Goal: Information Seeking & Learning: Learn about a topic

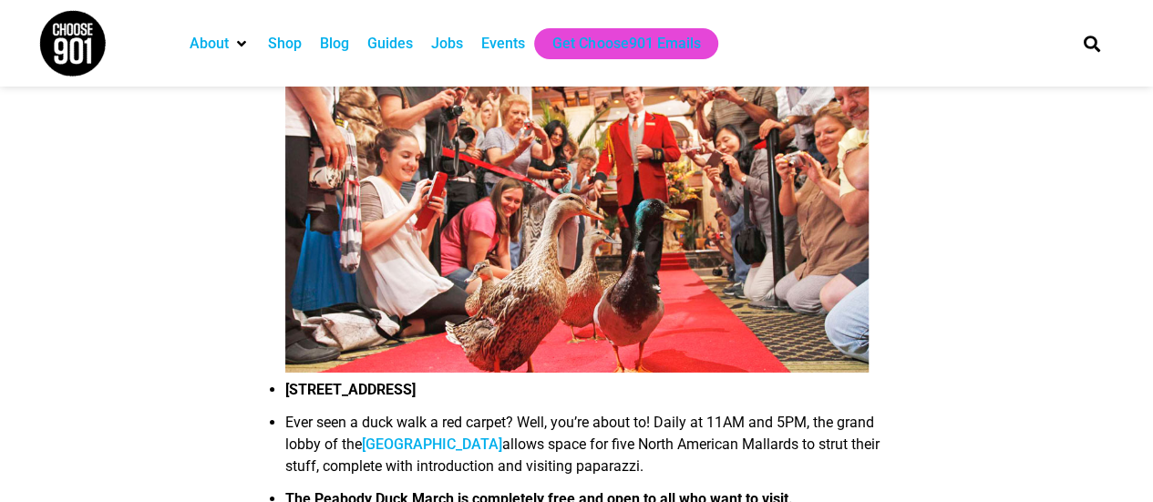
scroll to position [2918, 0]
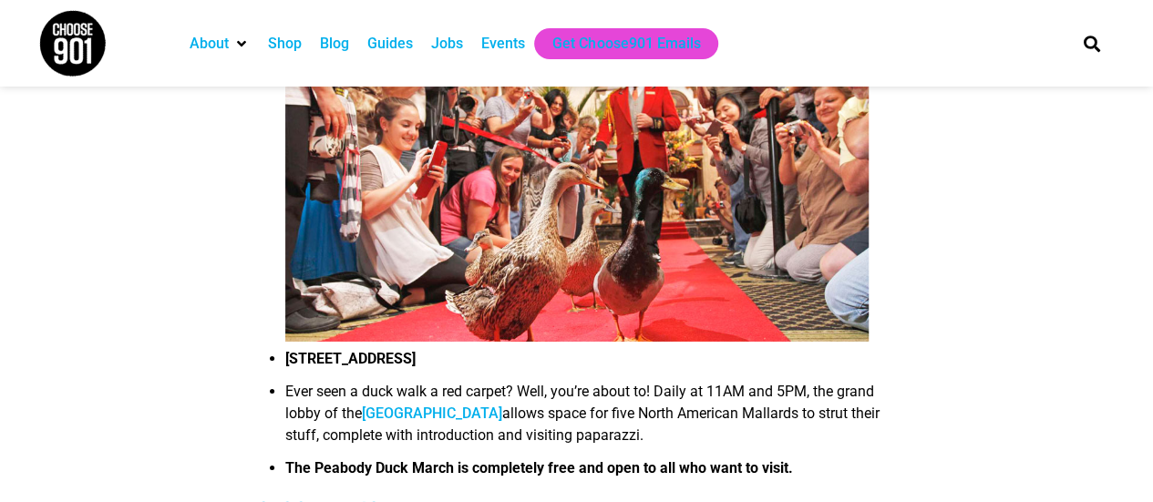
click at [496, 53] on div "Events" at bounding box center [503, 44] width 44 height 22
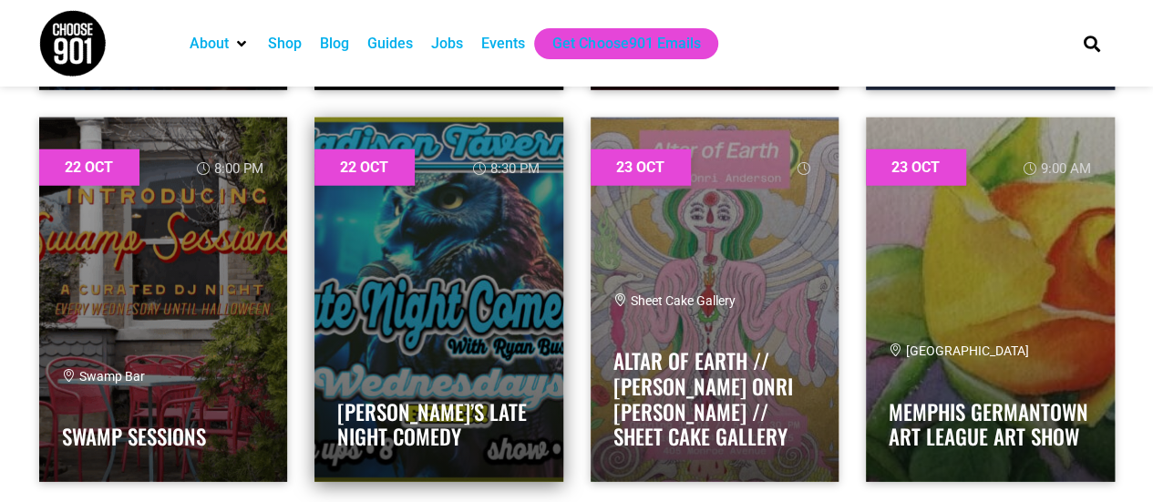
scroll to position [30124, 0]
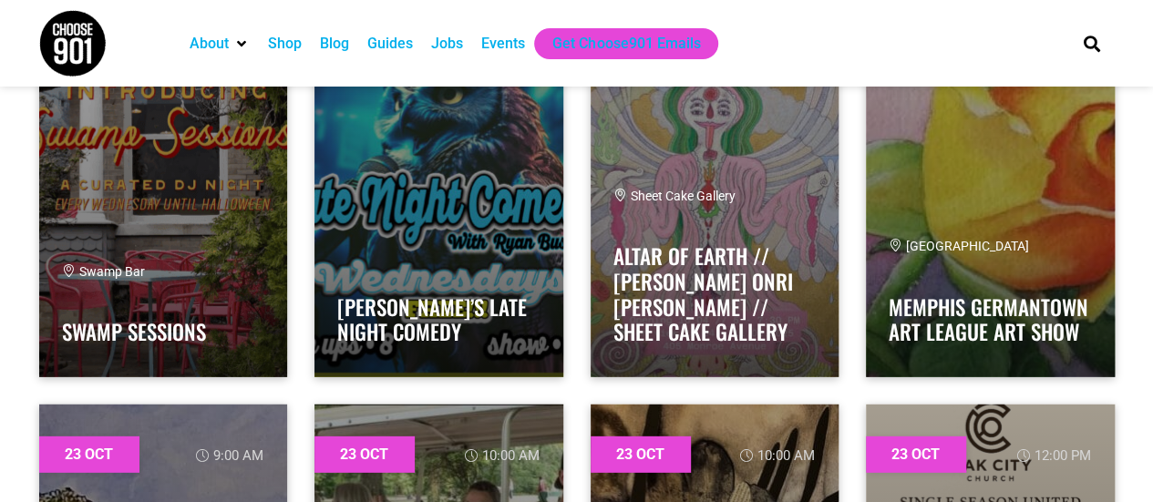
click at [449, 41] on div "Jobs" at bounding box center [447, 44] width 32 height 22
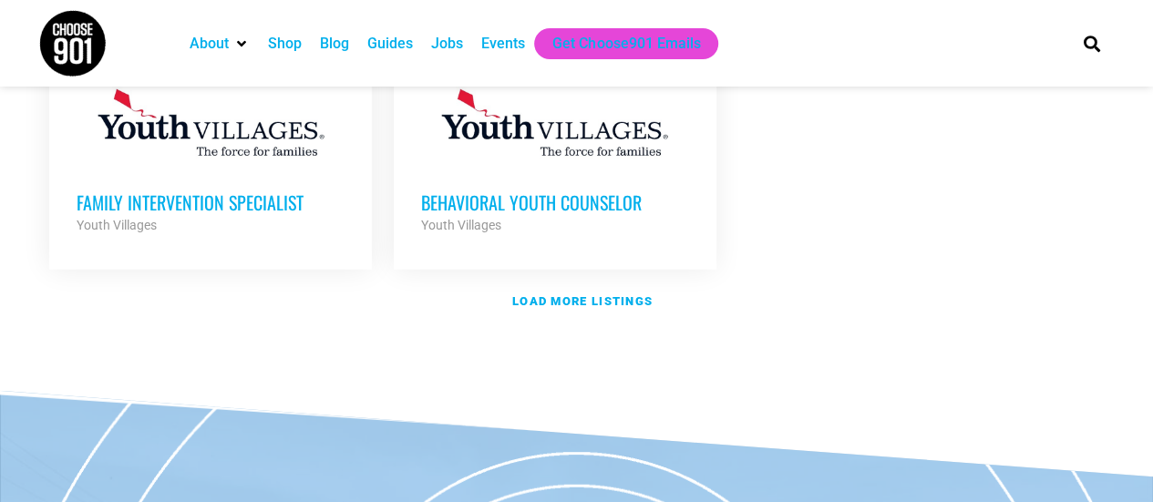
scroll to position [2462, 0]
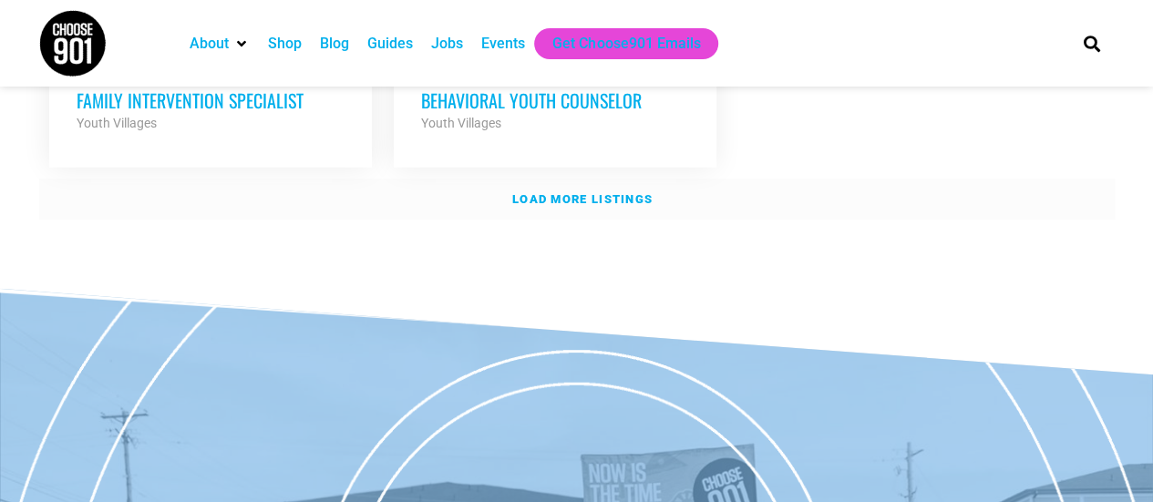
click at [546, 179] on link "Load more listings" at bounding box center [577, 200] width 1076 height 42
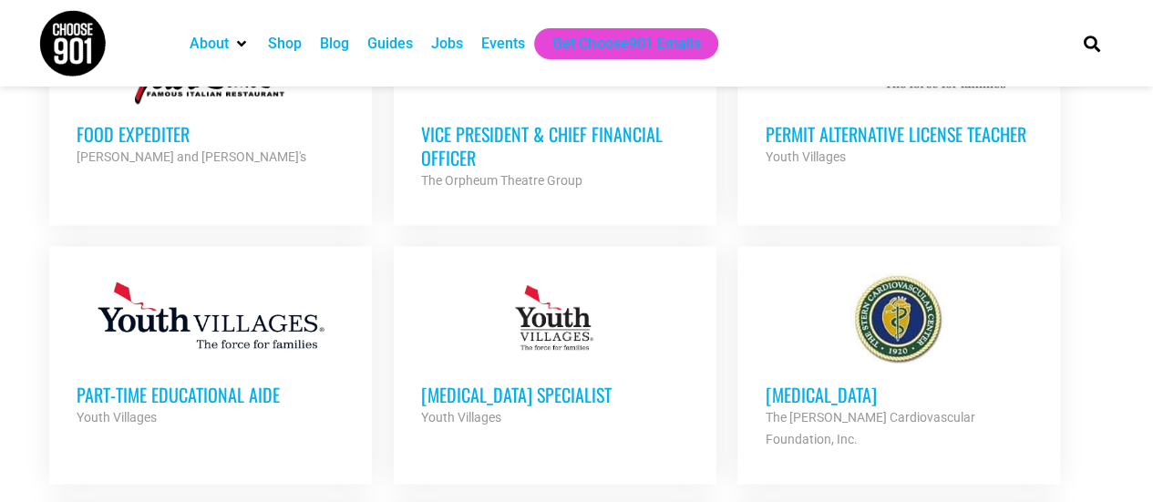
scroll to position [1003, 0]
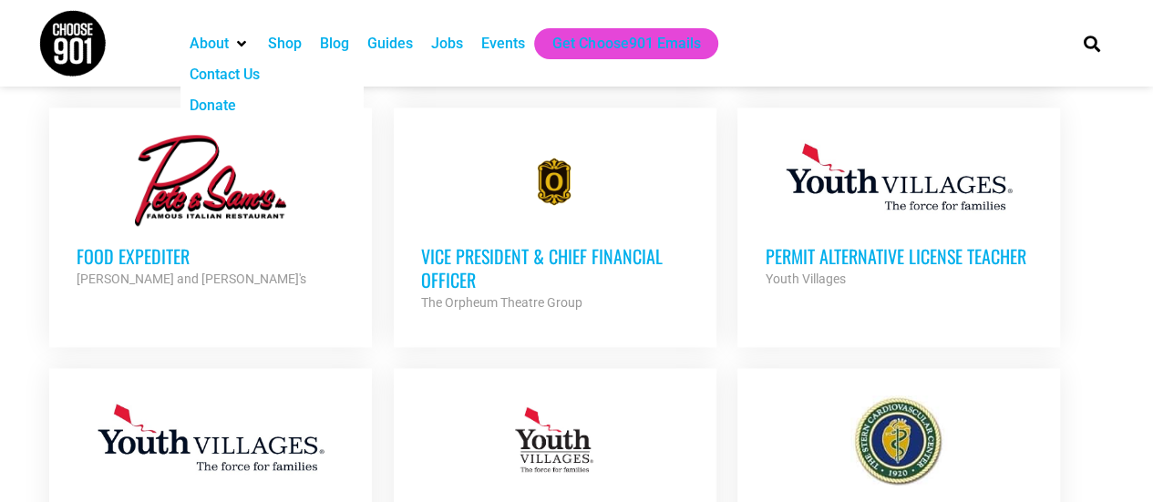
click at [229, 43] on div "About" at bounding box center [209, 44] width 39 height 22
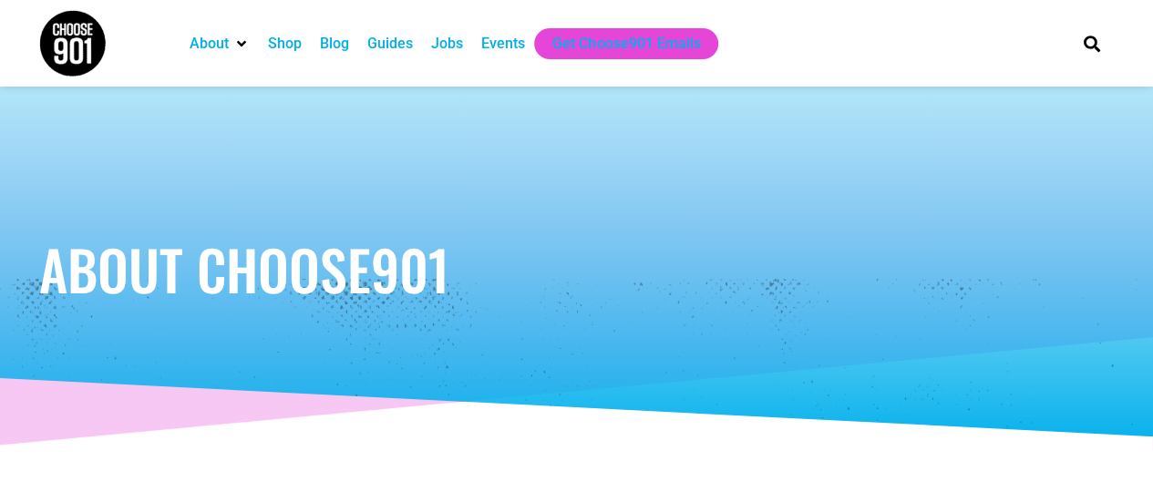
click at [346, 44] on div "Blog" at bounding box center [334, 44] width 29 height 22
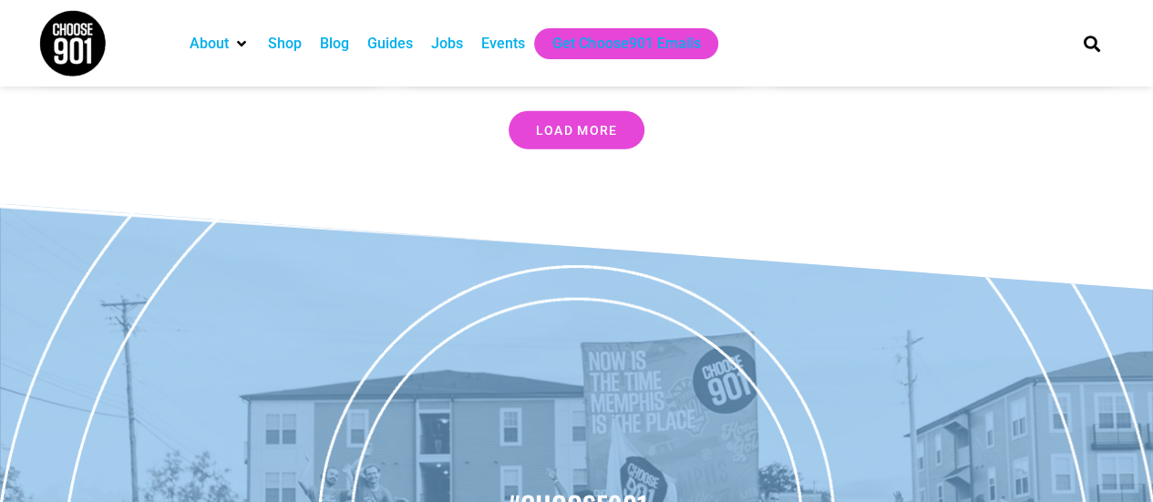
scroll to position [5653, 0]
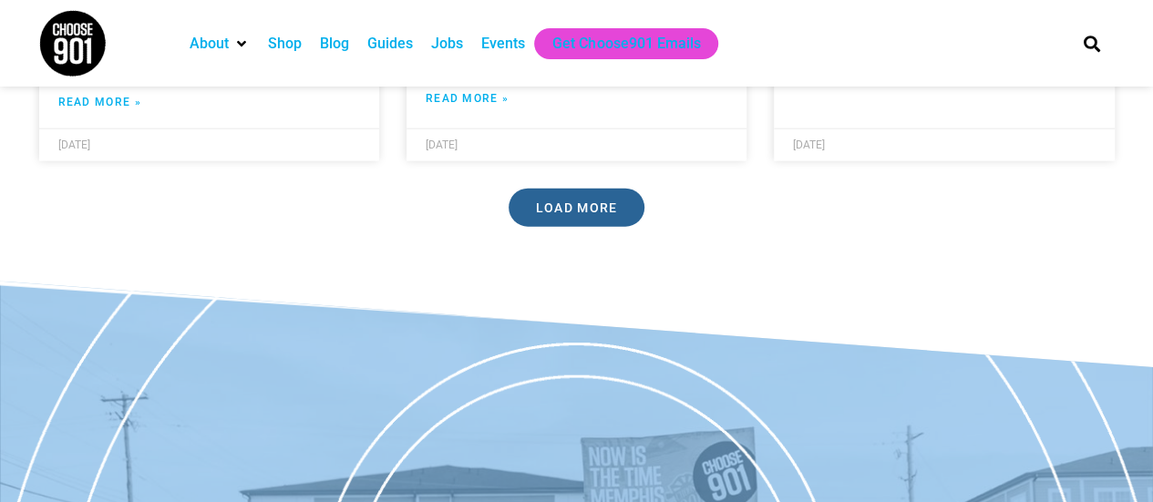
click at [565, 189] on link "Load More" at bounding box center [577, 208] width 137 height 38
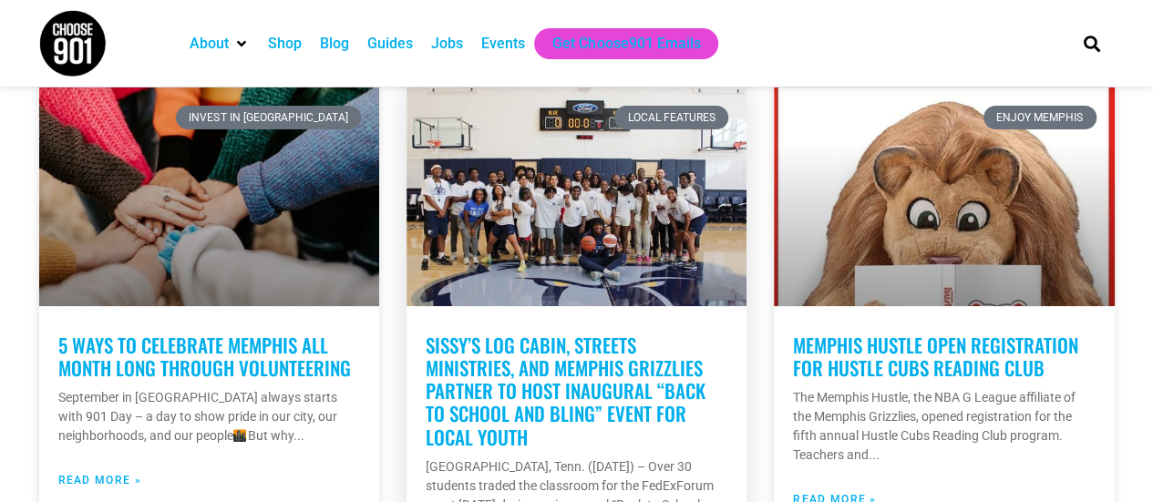
scroll to position [10577, 0]
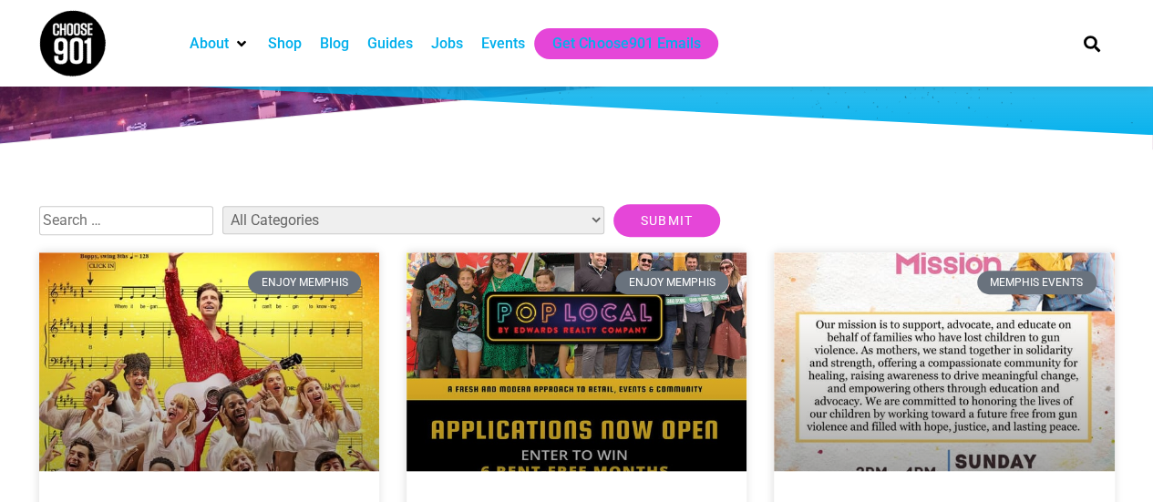
scroll to position [274, 0]
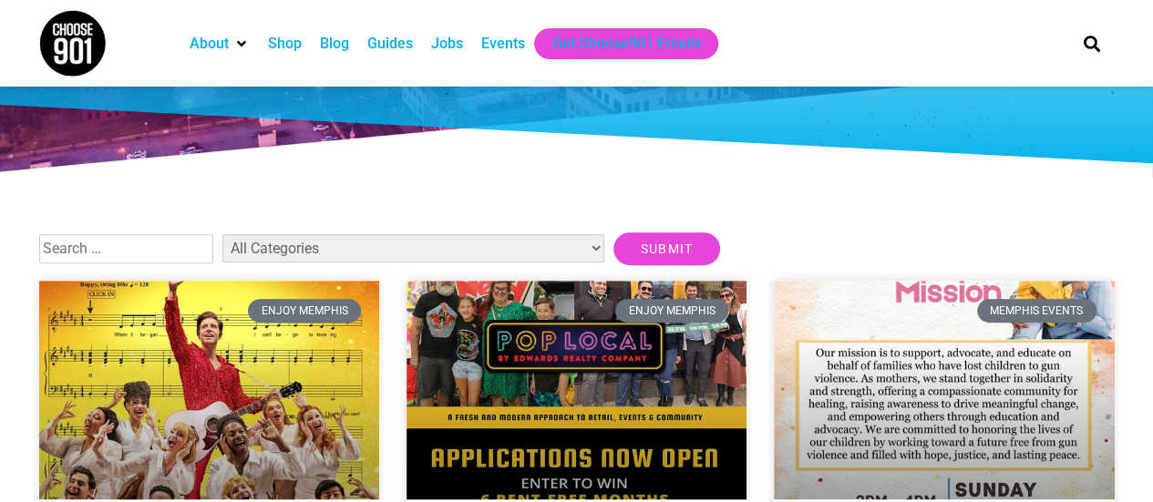
click at [290, 253] on select "All Categories Articles Beer Binghampton Dev. Corporation Career Choose901: Alu…" at bounding box center [413, 248] width 382 height 28
select select "50"
click at [222, 234] on select "All Categories Articles Beer Binghampton Dev. Corporation Career Choose901: Alu…" at bounding box center [413, 248] width 382 height 28
click at [614, 247] on input "Submit" at bounding box center [668, 249] width 108 height 33
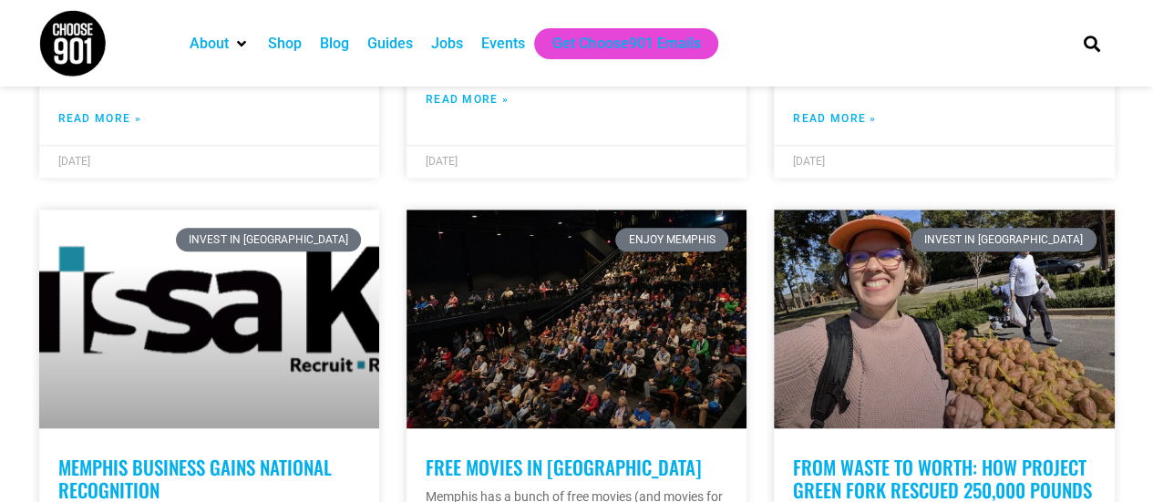
scroll to position [1094, 0]
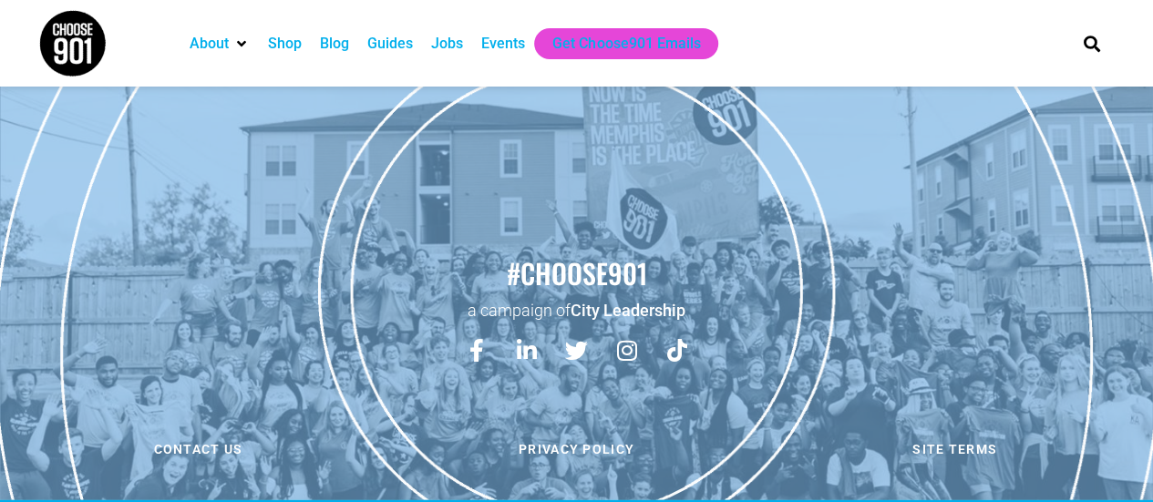
scroll to position [1341, 0]
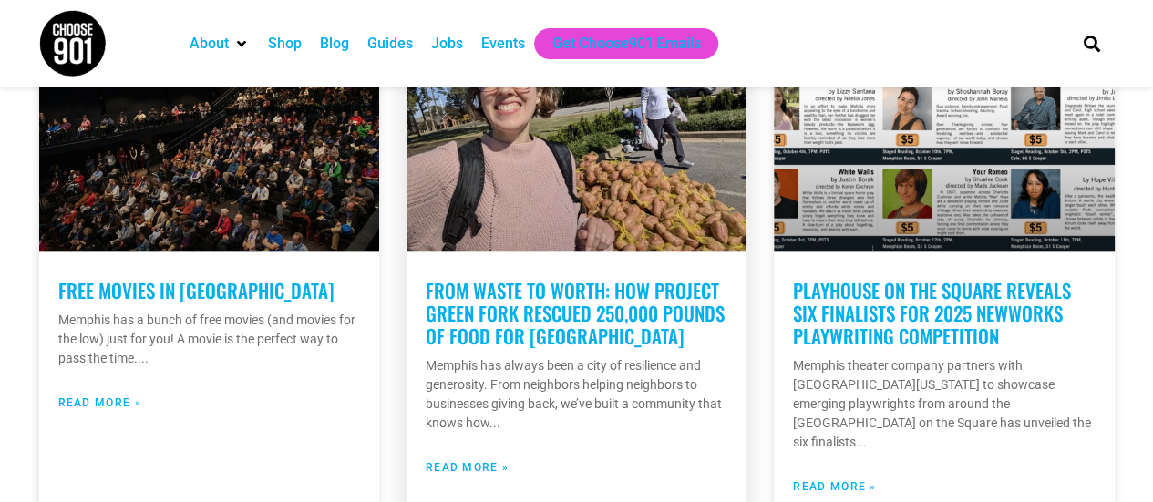
scroll to position [1003, 0]
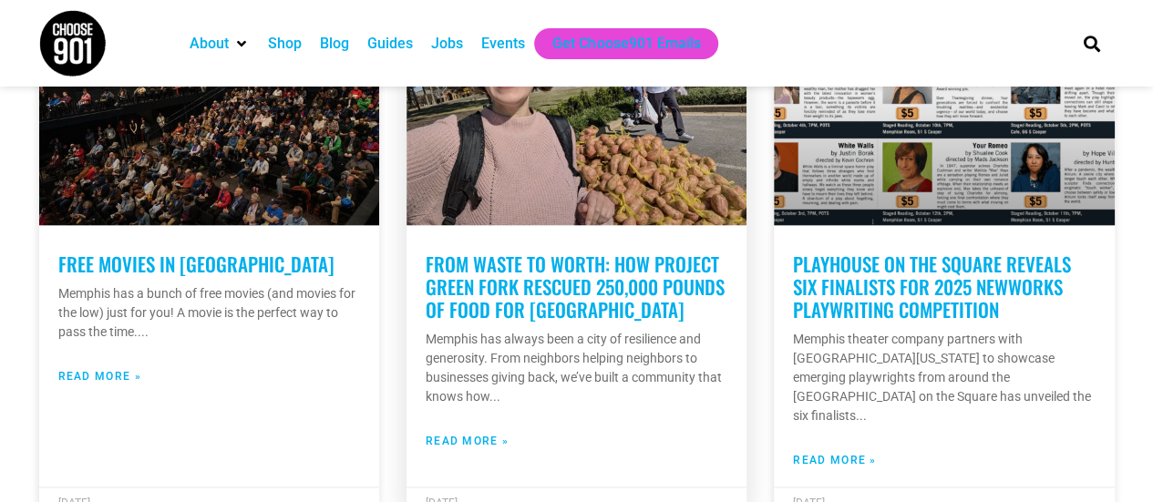
click at [434, 448] on link "Read More »" at bounding box center [467, 441] width 83 height 16
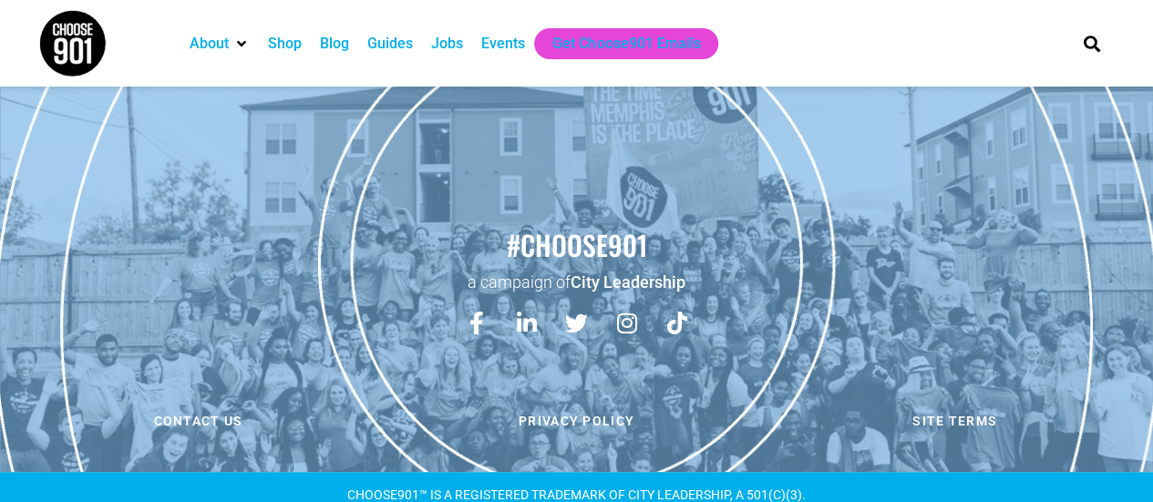
scroll to position [3888, 0]
